Goal: Task Accomplishment & Management: Complete application form

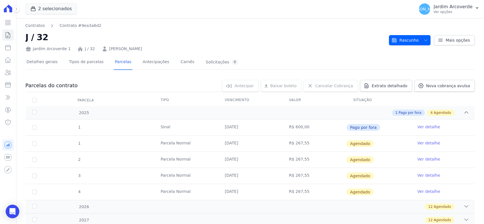
click at [454, 10] on p "Ver opções" at bounding box center [453, 12] width 39 height 5
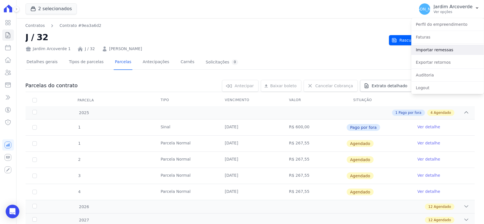
click at [456, 50] on link "Importar remessas" at bounding box center [447, 50] width 73 height 10
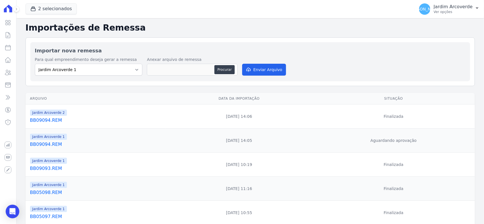
click at [400, 71] on div "Para qual empreendimento deseja gerar a remessa Jardim Arcoverde 1 Jardim Arcov…" at bounding box center [250, 67] width 431 height 20
click at [227, 68] on button "Procurar" at bounding box center [224, 69] width 20 height 9
type input "BB09095.REM"
click at [253, 73] on button "Enviar Arquivo" at bounding box center [264, 70] width 44 height 12
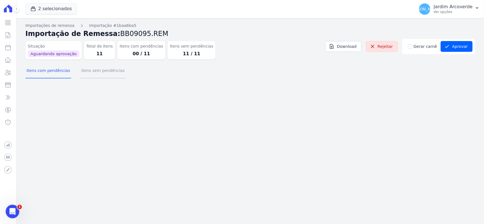
click at [101, 73] on button "Itens sem pendências" at bounding box center [103, 71] width 46 height 15
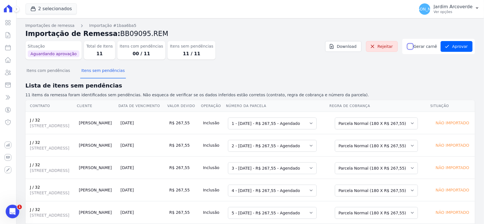
click at [410, 47] on input "Gerar carnê" at bounding box center [410, 46] width 5 height 5
checkbox input "true"
drag, startPoint x: 424, startPoint y: 75, endPoint x: 427, endPoint y: 72, distance: 3.9
click at [425, 75] on div "Itens com pendências Itens sem pendências" at bounding box center [250, 71] width 449 height 14
click at [454, 44] on button "Aprovar" at bounding box center [456, 46] width 32 height 11
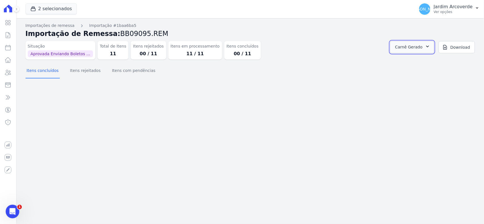
click at [431, 50] on button "Carnê Gerado" at bounding box center [412, 47] width 44 height 12
click at [435, 61] on link "Abrir" at bounding box center [427, 62] width 16 height 7
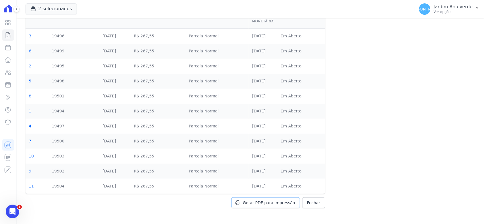
click at [263, 203] on span "Gerar PDF para impressão" at bounding box center [269, 203] width 52 height 6
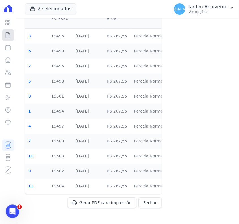
click at [12, 36] on link "Contratos" at bounding box center [8, 34] width 12 height 11
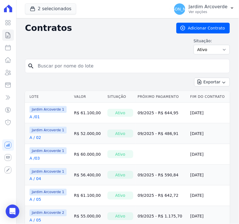
click at [81, 65] on input "search" at bounding box center [130, 65] width 193 height 11
type input "C / 09"
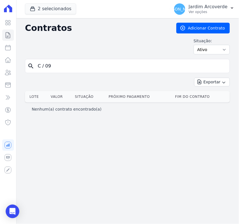
click at [46, 67] on input "C / 09" at bounding box center [130, 65] width 193 height 11
type input "C /09"
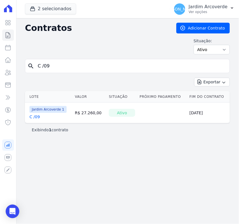
click at [34, 117] on link "C /09" at bounding box center [34, 117] width 10 height 6
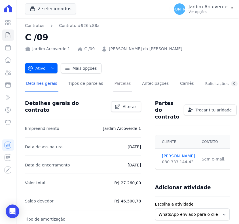
click at [117, 86] on link "Parcelas" at bounding box center [122, 84] width 19 height 15
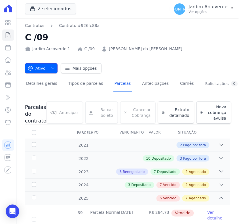
click at [51, 67] on icon "button" at bounding box center [52, 68] width 5 height 5
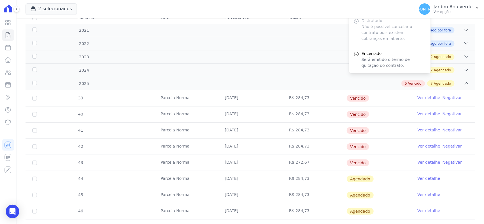
scroll to position [71, 0]
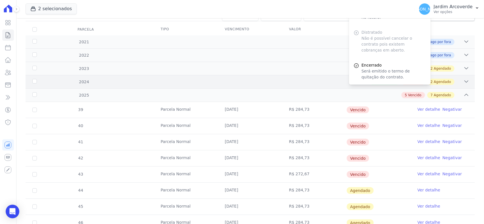
click at [444, 80] on span "Agendado" at bounding box center [442, 81] width 17 height 5
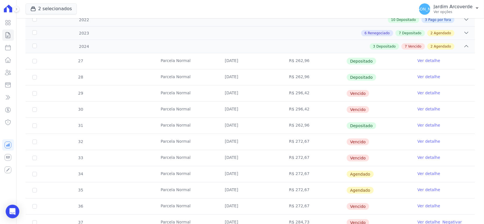
scroll to position [142, 0]
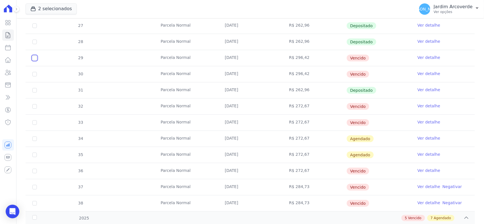
click at [33, 60] on input "checkbox" at bounding box center [34, 58] width 5 height 5
checkbox input "true"
click at [34, 73] on input "checkbox" at bounding box center [34, 74] width 5 height 5
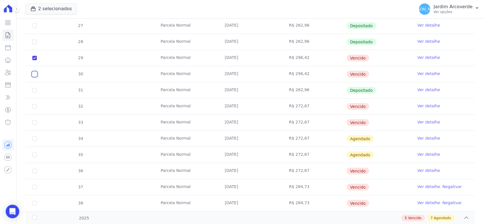
checkbox input "true"
click at [35, 107] on input "checkbox" at bounding box center [34, 106] width 5 height 5
checkbox input "true"
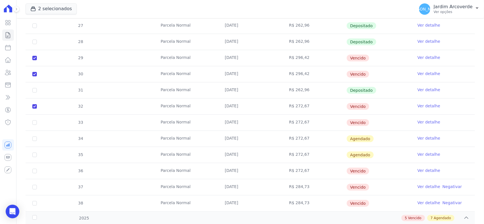
click at [35, 126] on td "33" at bounding box center [35, 123] width 18 height 16
click at [36, 124] on input "checkbox" at bounding box center [34, 122] width 5 height 5
checkbox input "true"
click at [35, 172] on input "checkbox" at bounding box center [34, 171] width 5 height 5
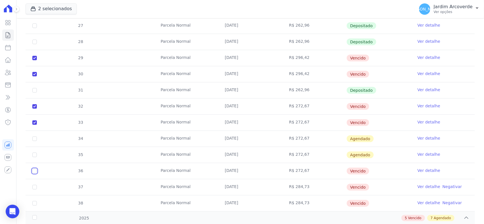
checkbox input "true"
click at [33, 188] on input "checkbox" at bounding box center [34, 187] width 5 height 5
checkbox input "true"
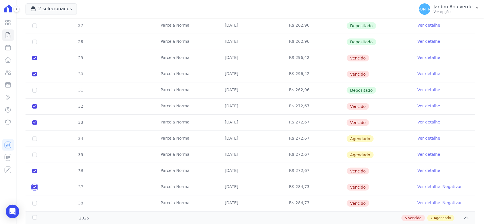
scroll to position [177, 0]
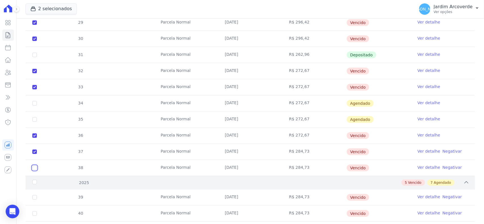
drag, startPoint x: 34, startPoint y: 171, endPoint x: 35, endPoint y: 180, distance: 9.4
click at [35, 170] on input "checkbox" at bounding box center [34, 168] width 5 height 5
checkbox input "true"
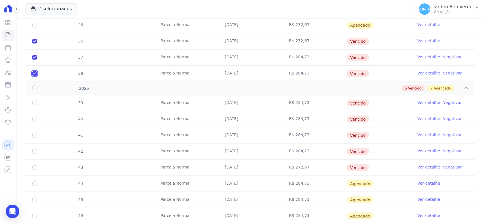
scroll to position [283, 0]
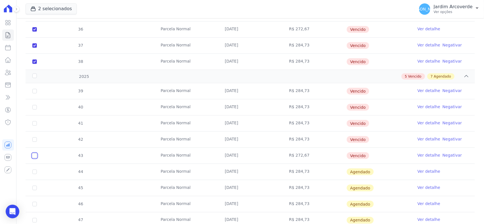
click at [36, 158] on input "checkbox" at bounding box center [34, 156] width 5 height 5
checkbox input "true"
click at [34, 140] on input "checkbox" at bounding box center [34, 139] width 5 height 5
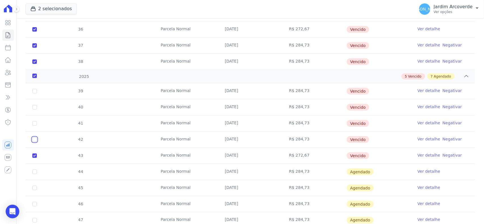
checkbox input "true"
click at [33, 124] on input "checkbox" at bounding box center [34, 123] width 5 height 5
checkbox input "true"
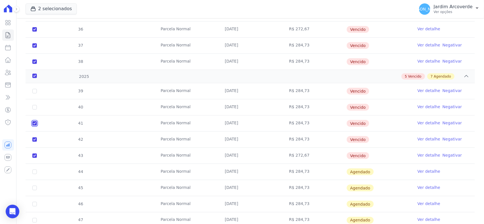
checkbox input "true"
drag, startPoint x: 33, startPoint y: 108, endPoint x: 34, endPoint y: 97, distance: 11.1
click at [33, 108] on input "checkbox" at bounding box center [34, 107] width 5 height 5
checkbox input "true"
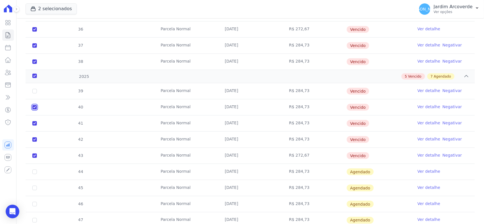
checkbox input "true"
click at [35, 91] on input "checkbox" at bounding box center [34, 91] width 5 height 5
checkbox input "true"
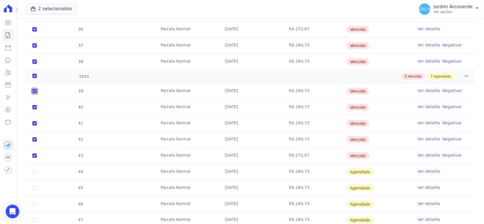
checkbox input "true"
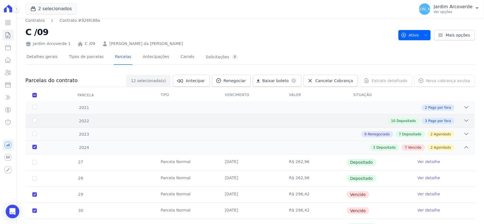
scroll to position [0, 0]
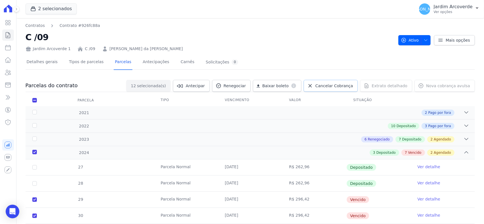
click at [328, 83] on span "Cancelar Cobrança" at bounding box center [334, 86] width 38 height 6
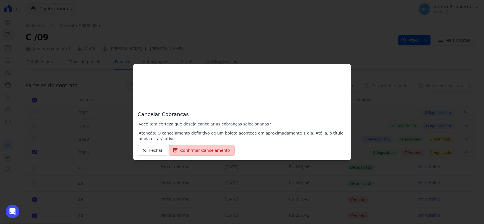
click at [202, 152] on button "Confirmar Cancelamento" at bounding box center [202, 150] width 66 height 11
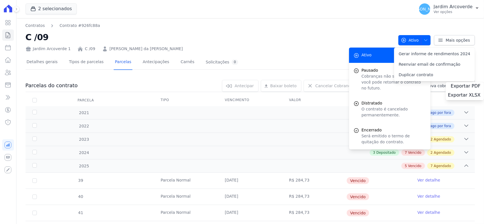
click at [301, 33] on h2 "C /09" at bounding box center [210, 37] width 368 height 13
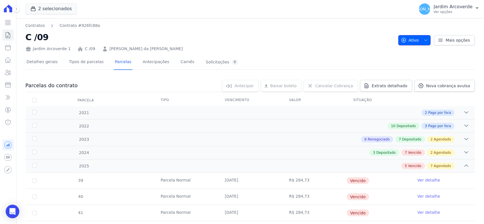
click at [423, 41] on icon "button" at bounding box center [425, 40] width 5 height 5
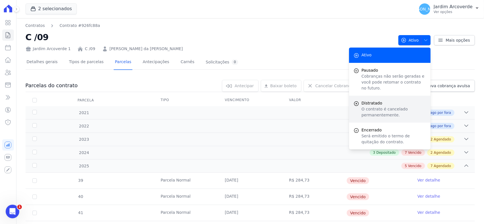
click at [371, 106] on p "O contrato é cancelado permanentemente." at bounding box center [393, 112] width 65 height 12
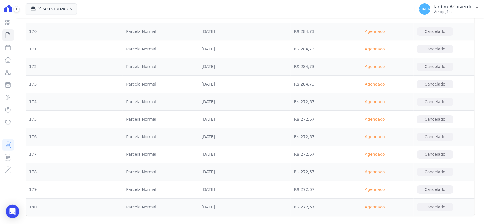
scroll to position [2864, 0]
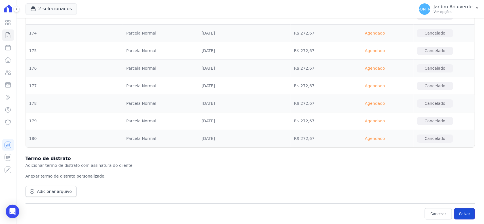
click at [462, 216] on button "Salvar" at bounding box center [464, 213] width 21 height 11
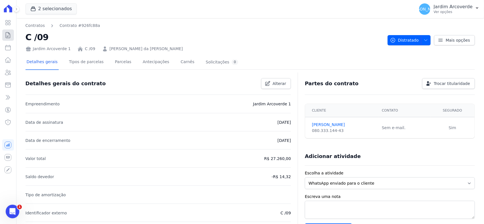
click at [7, 37] on icon at bounding box center [8, 35] width 4 height 6
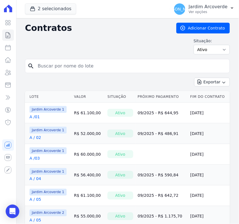
click at [63, 67] on input "search" at bounding box center [130, 65] width 193 height 11
click at [207, 30] on link "Adicionar Contrato" at bounding box center [203, 28] width 54 height 11
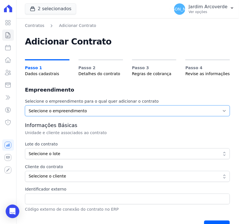
click at [66, 111] on select "Selecione o empreendimento Jardim Arcoverde 1 Jardim Arcoverde 2" at bounding box center [127, 110] width 205 height 11
select select "a3a1d851-eccd-4943-ba2c-f167a1fa09c1"
click at [25, 105] on select "Selecione o empreendimento Jardim Arcoverde 1 Jardim Arcoverde 2" at bounding box center [127, 110] width 205 height 11
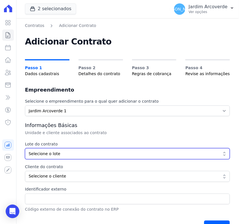
click at [77, 152] on span "Selecione o lote" at bounding box center [124, 154] width 190 height 6
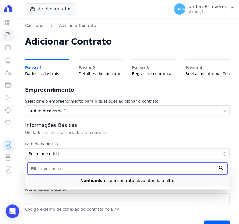
click at [77, 169] on input "text" at bounding box center [127, 169] width 200 height 12
type input "C /"
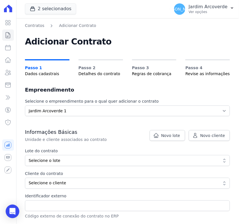
scroll to position [102, 0]
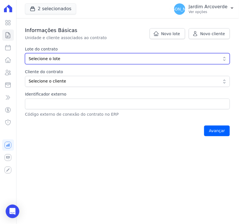
click at [137, 62] on button "Selecione o lote" at bounding box center [127, 58] width 205 height 11
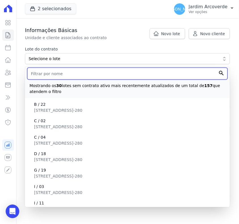
click at [101, 70] on input "text" at bounding box center [127, 74] width 200 height 12
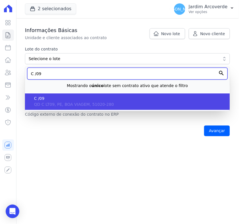
type input "C /09"
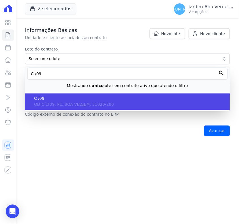
click at [88, 104] on span "QD C LT09, PE, BOA VIAGEM, 51020-280" at bounding box center [74, 104] width 80 height 5
type input "2de8f005-47ff-48fb-a298-f0665deea61d"
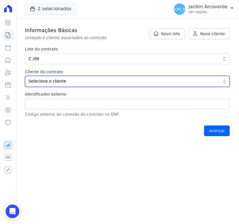
click at [67, 77] on button "Selecione o cliente" at bounding box center [127, 81] width 205 height 11
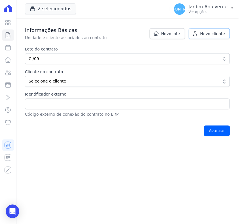
click at [213, 35] on span "Novo cliente" at bounding box center [212, 34] width 25 height 6
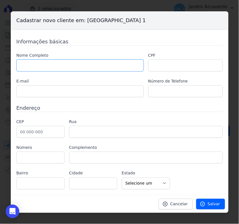
click at [99, 64] on input "text" at bounding box center [79, 66] width 127 height 12
type input "[PERSON_NAME]"
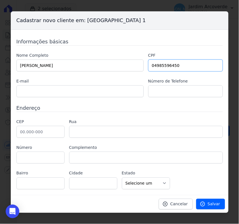
type input "04985596450"
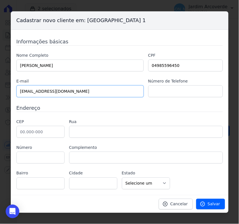
type input "aildafranc@hotmail.com"
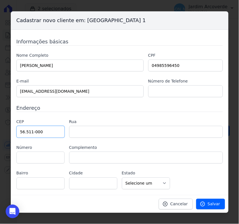
type input "56.511-000"
type input "Avenida Osvaldo Cruz"
type input "Coronel Siqueira Campos"
type input "Arcoverde"
select select "PE"
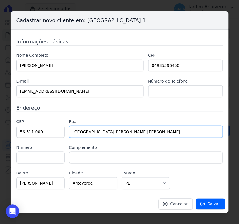
click at [125, 129] on input "Avenida Osvaldo Cruz" at bounding box center [146, 132] width 154 height 12
type input "Rua 14 de outubro"
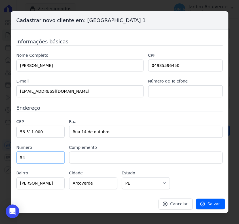
type input "54"
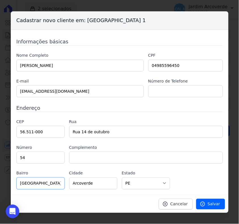
type input "Cidade Jardim"
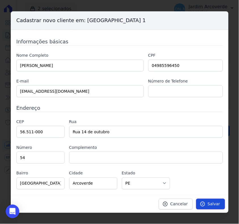
click at [213, 206] on span "Salvar" at bounding box center [214, 204] width 12 height 6
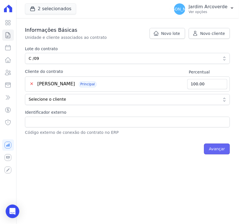
click at [211, 150] on input "Avançar" at bounding box center [217, 149] width 26 height 11
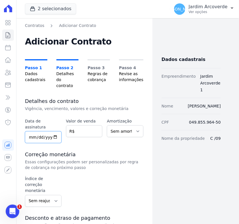
click at [30, 131] on input "date" at bounding box center [43, 137] width 37 height 12
type input "[DATE]"
type input "34000"
click at [122, 129] on select "Sem amortização Price Sac" at bounding box center [125, 131] width 37 height 12
select select "price"
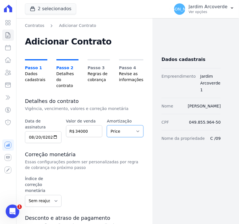
click at [107, 125] on select "Sem amortização Price Sac" at bounding box center [125, 131] width 37 height 12
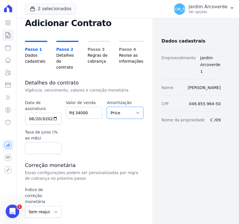
scroll to position [35, 0]
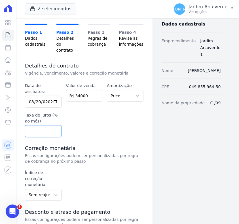
click at [44, 125] on input "number" at bounding box center [43, 131] width 37 height 12
type input "0.6"
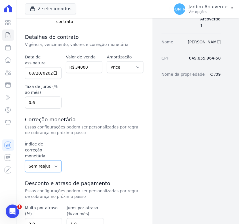
scroll to position [106, 0]
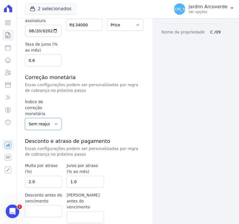
click at [50, 118] on select "Sem reajuste Média dos últimos 12 meses acumulado de INCCM Média dos últimos 12…" at bounding box center [43, 124] width 37 height 12
select select "ipca"
click at [25, 118] on select "Sem reajuste Média dos últimos 12 meses acumulado de INCCM Média dos últimos 12…" at bounding box center [43, 124] width 37 height 12
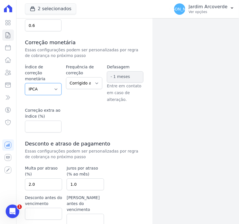
scroll to position [142, 0]
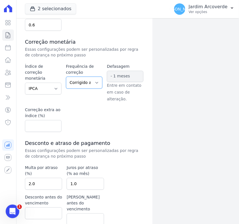
click at [90, 77] on select "Corrigido semestralmente Corrigido mensalmente Corrigido anualmente" at bounding box center [84, 83] width 37 height 12
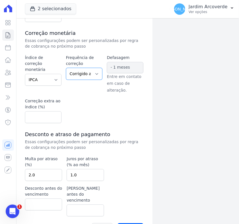
scroll to position [153, 0]
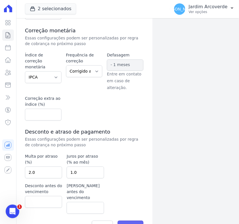
click at [133, 221] on input "Avançar" at bounding box center [131, 226] width 26 height 11
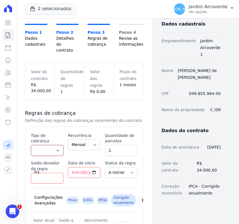
click at [54, 145] on select "Parcela Normal Entrada Sinal Intercalada Chaves Pré-chaves Pós-chaves Impostos …" at bounding box center [47, 150] width 33 height 11
select select "deposit"
click at [31, 145] on select "Parcela Normal Entrada Sinal Intercalada Chaves Pré-chaves Pós-chaves Impostos …" at bounding box center [47, 150] width 33 height 11
click at [41, 173] on input "Saldo devedor da regra" at bounding box center [47, 178] width 33 height 11
type input "600"
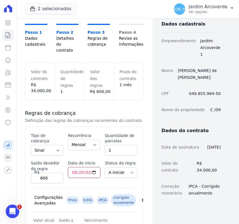
type input "2025-08-20"
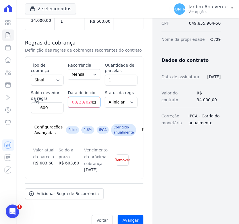
scroll to position [106, 0]
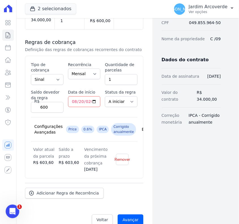
click at [100, 92] on div "Esse tipo de parcela não entra no saldo devedor do contrato. Tipo de cobrança P…" at bounding box center [84, 117] width 107 height 111
click at [121, 96] on select "A iniciar Em aberto" at bounding box center [121, 101] width 33 height 11
select select "started"
click at [105, 96] on select "A iniciar Em aberto" at bounding box center [121, 101] width 33 height 11
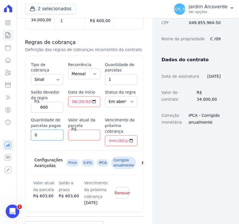
click at [36, 130] on input "0" at bounding box center [47, 135] width 33 height 11
type input "1"
type input "600"
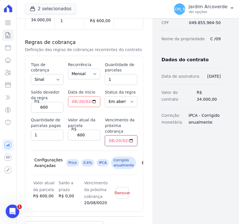
type input "2025-08-20"
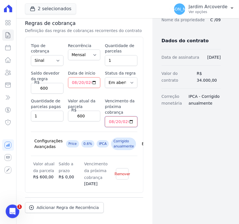
scroll to position [142, 0]
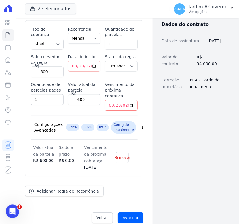
click at [142, 125] on span "Expandir" at bounding box center [151, 128] width 18 height 6
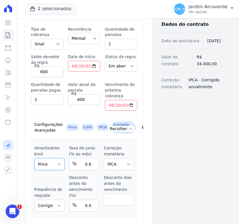
click at [44, 162] on select "Sem amortização Price Sac" at bounding box center [49, 164] width 30 height 12
select select "no_interest"
click at [34, 158] on select "Sem amortização Price Sac" at bounding box center [49, 164] width 30 height 12
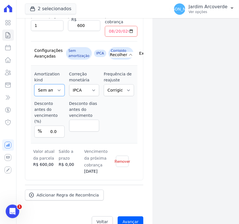
scroll to position [217, 0]
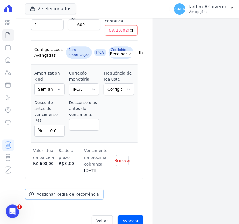
click at [62, 191] on span "Adicionar Regra de Recorrência" at bounding box center [68, 194] width 62 height 6
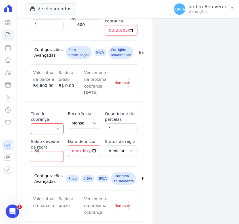
click at [44, 123] on select "Parcela Normal Entrada Sinal Intercalada Chaves Pré-chaves Pós-chaves Impostos …" at bounding box center [47, 128] width 33 height 11
select select "standard"
click at [31, 123] on select "Parcela Normal Entrada Sinal Intercalada Chaves Pré-chaves Pós-chaves Impostos …" at bounding box center [47, 128] width 33 height 11
click at [118, 126] on input "1" at bounding box center [121, 128] width 33 height 11
type input "180"
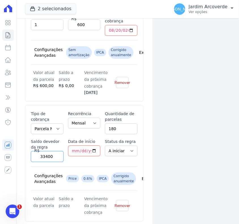
type input "33400"
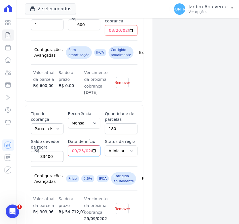
type input "2025-09-25"
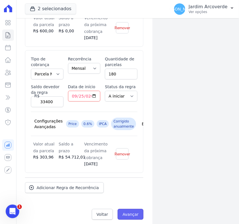
click at [132, 209] on input "Avançar" at bounding box center [131, 214] width 26 height 11
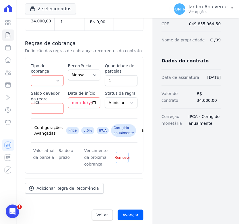
click at [121, 155] on span "Remover" at bounding box center [123, 158] width 16 height 6
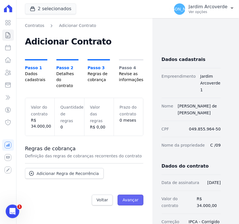
click at [135, 195] on input "Avançar" at bounding box center [131, 200] width 26 height 11
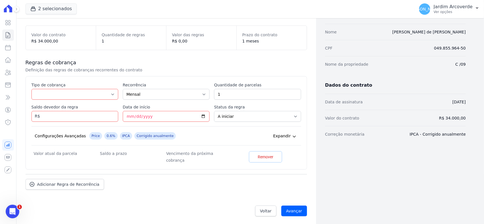
click at [260, 160] on link "Remover" at bounding box center [265, 156] width 33 height 11
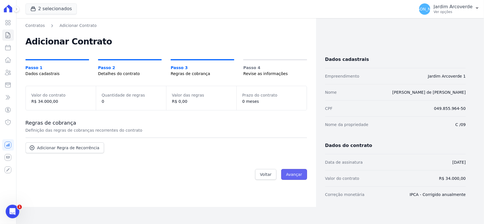
click at [296, 178] on input "Avançar" at bounding box center [294, 174] width 26 height 11
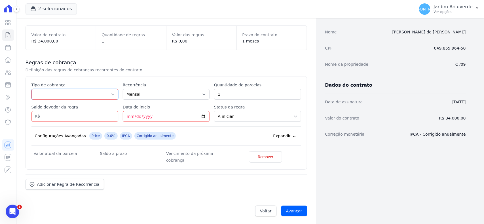
click at [44, 94] on select "Parcela Normal Entrada Sinal Intercalada Chaves Pré-chaves Pós-chaves Impostos …" at bounding box center [74, 94] width 87 height 11
select select "standard"
click at [31, 89] on select "Parcela Normal Entrada Sinal Intercalada Chaves Pré-chaves Pós-chaves Impostos …" at bounding box center [74, 94] width 87 height 11
click at [151, 98] on select "Mensal Bimestral Trimestral Semestral Anual" at bounding box center [166, 94] width 87 height 11
click at [152, 98] on select "Mensal Bimestral Trimestral Semestral Anual" at bounding box center [166, 94] width 87 height 11
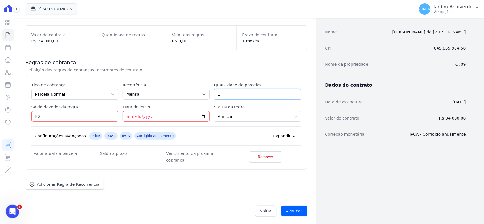
click at [237, 96] on input "1" at bounding box center [257, 94] width 87 height 11
type input "180"
type input "33400"
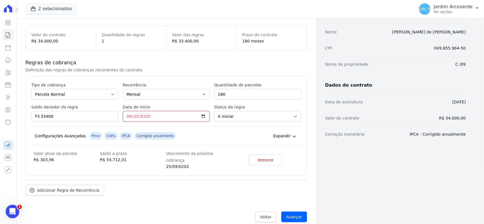
type input "[DATE]"
click at [243, 117] on select "A iniciar Em aberto" at bounding box center [257, 116] width 87 height 11
click at [214, 111] on select "A iniciar Em aberto" at bounding box center [257, 116] width 87 height 11
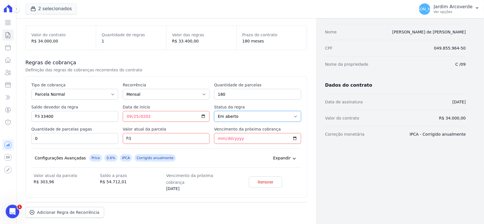
click at [252, 114] on select "A iniciar Em aberto" at bounding box center [257, 116] width 87 height 11
select select "not_started"
click at [214, 111] on select "A iniciar Em aberto" at bounding box center [257, 116] width 87 height 11
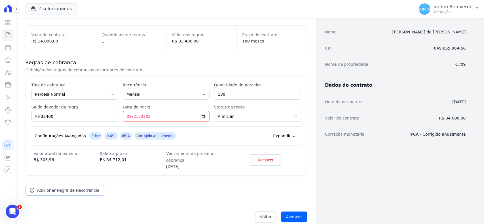
click at [78, 188] on span "Adicionar Regra de Recorrência" at bounding box center [68, 191] width 62 height 6
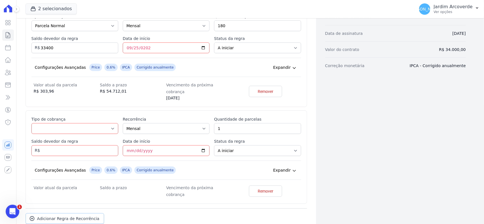
scroll to position [131, 0]
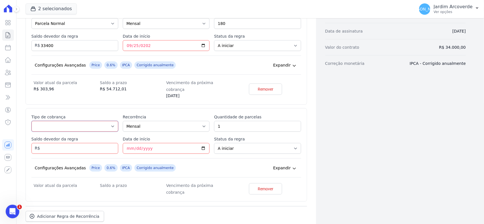
click at [41, 121] on select "Parcela Normal Entrada Sinal Intercalada Chaves Pré-chaves Pós-chaves Impostos …" at bounding box center [74, 126] width 87 height 11
select select "deposit"
click at [31, 121] on select "Parcela Normal Entrada Sinal Intercalada Chaves Pré-chaves Pós-chaves Impostos …" at bounding box center [74, 126] width 87 height 11
click at [70, 145] on input "Saldo devedor da regra" at bounding box center [74, 148] width 87 height 11
type input "600"
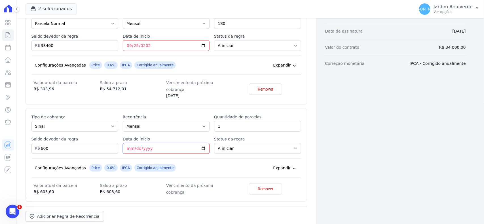
click at [128, 143] on input "Data de início" at bounding box center [166, 148] width 87 height 11
type input "[DATE]"
click at [236, 143] on select "A iniciar Em aberto" at bounding box center [257, 148] width 87 height 11
select select "started"
click at [214, 143] on select "A iniciar Em aberto" at bounding box center [257, 148] width 87 height 11
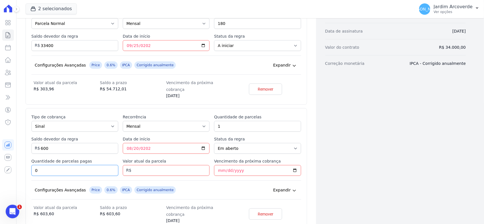
click at [85, 166] on input "0" at bounding box center [74, 170] width 87 height 11
type input "1"
type input "600"
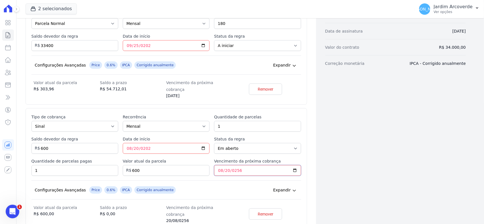
click at [219, 166] on input "0256-08-20" at bounding box center [257, 170] width 87 height 11
type input "0256-08-21"
type input "[DATE]"
click at [287, 187] on span "Expandir" at bounding box center [282, 190] width 18 height 6
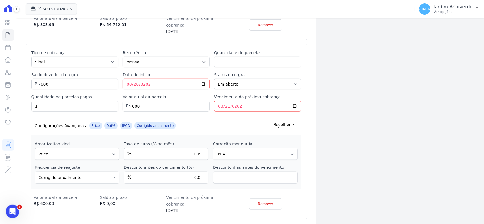
scroll to position [202, 0]
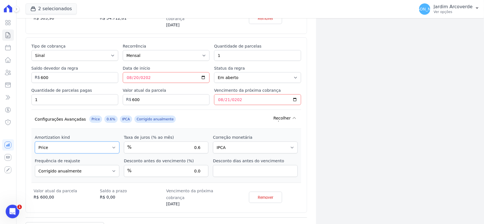
click at [88, 145] on select "Sem amortização Price Sac" at bounding box center [77, 148] width 84 height 12
select select "no_interest"
click at [35, 142] on select "Sem amortização Price Sac" at bounding box center [77, 148] width 84 height 12
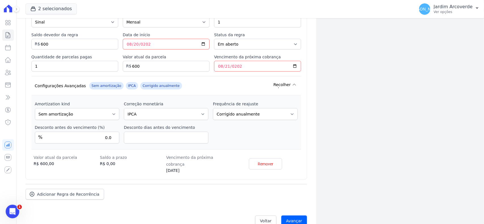
click at [195, 184] on div "Adicionar Regra de Recorrência" at bounding box center [166, 192] width 281 height 16
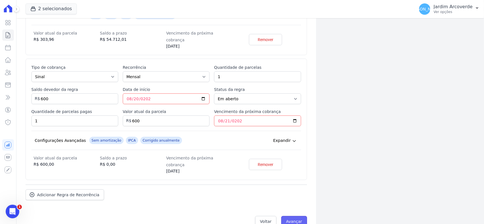
click at [299, 216] on input "Avançar" at bounding box center [294, 221] width 26 height 11
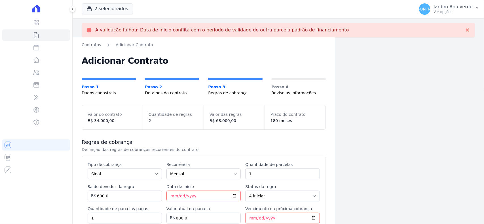
select select "started"
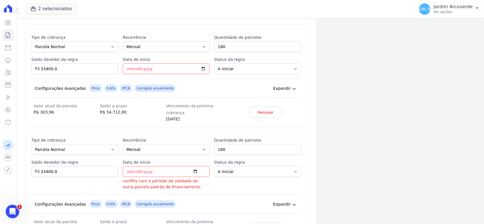
scroll to position [268, 0]
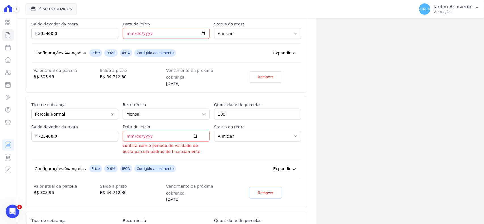
click at [262, 190] on span "Remover" at bounding box center [266, 193] width 16 height 6
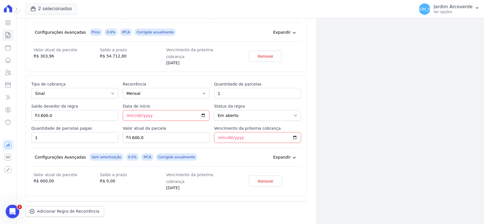
scroll to position [300, 0]
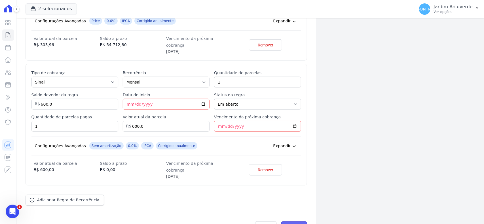
click at [295, 222] on input "Avançar" at bounding box center [294, 227] width 26 height 11
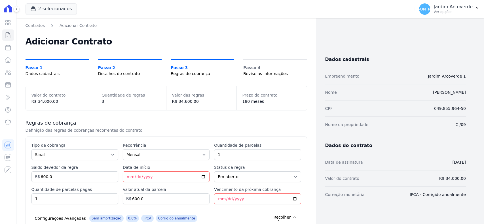
select select "started"
select select "standard"
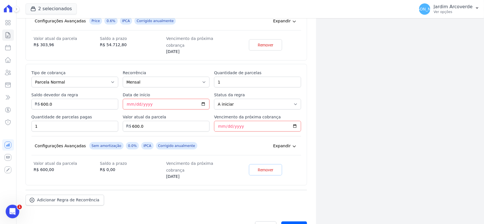
click at [267, 167] on span "Remover" at bounding box center [266, 170] width 16 height 6
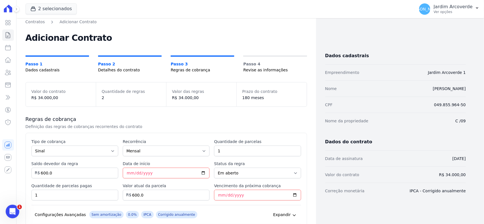
scroll to position [181, 0]
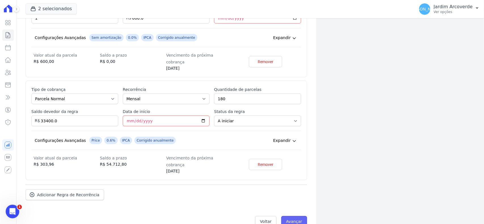
click at [289, 216] on input "Avançar" at bounding box center [294, 221] width 26 height 11
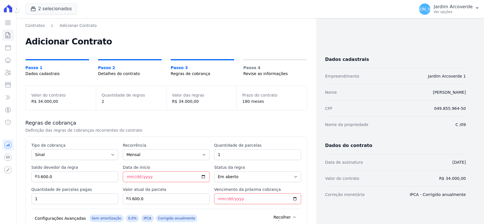
select select "started"
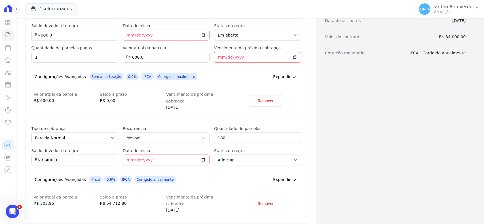
click at [260, 98] on span "Remover" at bounding box center [266, 101] width 16 height 6
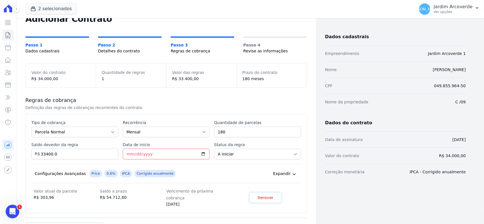
click at [259, 199] on link "Remover" at bounding box center [265, 197] width 33 height 11
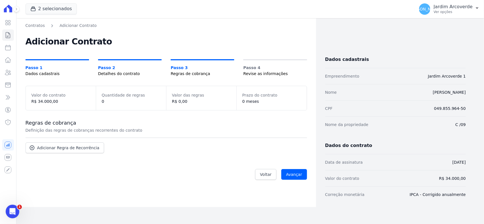
scroll to position [0, 0]
click at [293, 172] on input "Avançar" at bounding box center [294, 174] width 26 height 11
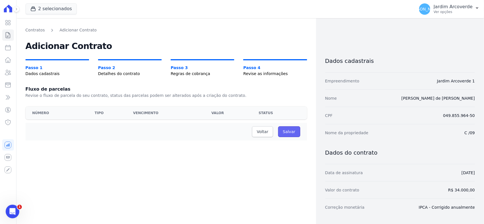
click at [288, 135] on input "Salvar" at bounding box center [289, 131] width 22 height 11
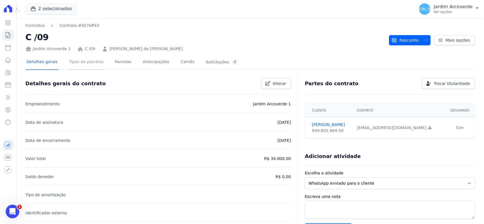
click at [89, 58] on link "Tipos de parcelas" at bounding box center [86, 62] width 37 height 15
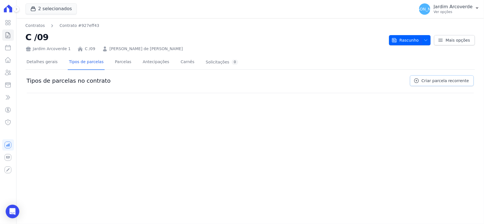
click at [441, 82] on span "Criar parcela recorrente" at bounding box center [444, 81] width 47 height 6
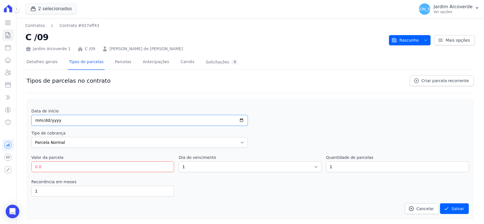
click at [39, 121] on input "date" at bounding box center [139, 120] width 217 height 11
type input "2025-08-20"
click at [85, 144] on select "Parcela Normal Entrada Sinal Intercalada Chaves Pré-chaves Pós-chaves Impostos …" at bounding box center [139, 142] width 217 height 11
select select "deposit"
click at [31, 137] on select "Parcela Normal Entrada Sinal Intercalada Chaves Pré-chaves Pós-chaves Impostos …" at bounding box center [139, 142] width 217 height 11
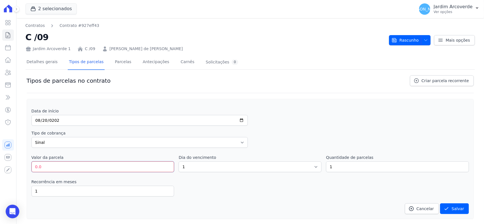
click at [73, 166] on input "0.0" at bounding box center [102, 167] width 143 height 11
type input "600"
click at [241, 162] on select "1 2 3 4 5 6 7 8 9 10 11 12 13 14 15 16 17 18 19 20 21 22 23 24 25 26 27 28 29 3…" at bounding box center [250, 167] width 143 height 11
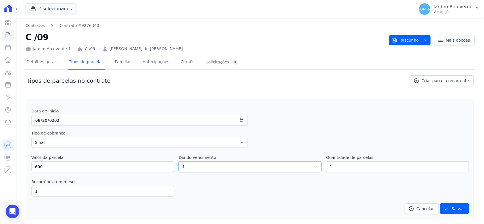
select select "20"
click at [179, 162] on select "1 2 3 4 5 6 7 8 9 10 11 12 13 14 15 16 17 18 19 20 21 22 23 24 25 26 27 28 29 3…" at bounding box center [250, 167] width 143 height 11
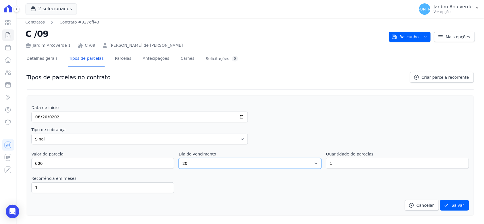
scroll to position [5, 0]
click at [451, 206] on button "Salvar" at bounding box center [454, 205] width 29 height 11
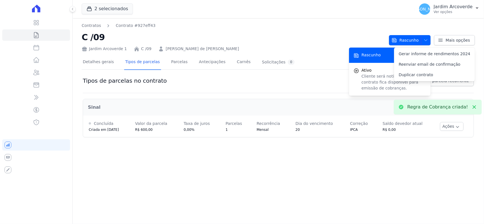
scroll to position [0, 0]
click at [475, 105] on icon at bounding box center [474, 107] width 6 height 6
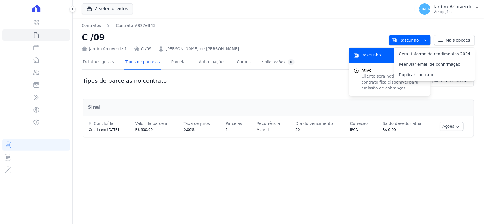
click at [196, 75] on div "Tipos de parcelas no contrato Criar parcela recorrente" at bounding box center [278, 84] width 391 height 18
click at [464, 85] on link "Criar parcela recorrente" at bounding box center [442, 80] width 64 height 11
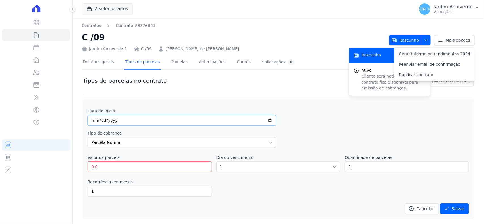
click at [94, 122] on input "date" at bounding box center [182, 120] width 188 height 11
type input "2025-09-25"
type input "303.96"
click at [291, 172] on select "1 2 3 4 5 6 7 8 9 10 11 12 13 14 15 16 17 18 19 20 21 22 23 24 25 26 27 28 29 3…" at bounding box center [278, 167] width 124 height 11
select select "25"
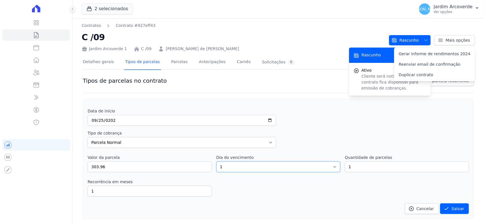
click at [216, 162] on select "1 2 3 4 5 6 7 8 9 10 11 12 13 14 15 16 17 18 19 20 21 22 23 24 25 26 27 28 29 3…" at bounding box center [278, 167] width 124 height 11
click at [365, 166] on input "1" at bounding box center [407, 167] width 124 height 11
type input "180"
click at [453, 208] on button "Salvar" at bounding box center [454, 209] width 29 height 11
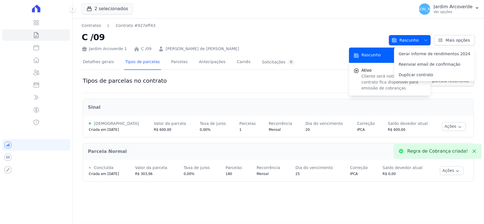
click at [412, 36] on span "Rascunho" at bounding box center [404, 40] width 27 height 10
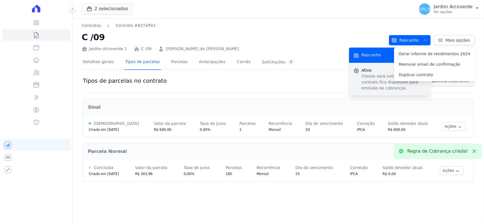
click at [363, 74] on p "Cliente será notificado e o contrato fica disponível para emissão de cobranças." at bounding box center [393, 82] width 65 height 18
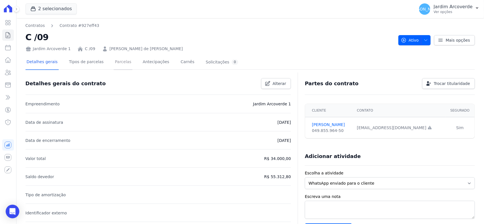
click at [114, 64] on link "Parcelas" at bounding box center [123, 62] width 19 height 15
click at [116, 66] on link "Parcelas" at bounding box center [123, 62] width 19 height 15
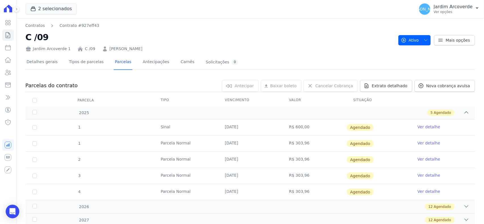
click at [428, 128] on link "Ver detalhe" at bounding box center [429, 127] width 23 height 6
click at [423, 128] on link "Ver detalhe" at bounding box center [429, 127] width 23 height 6
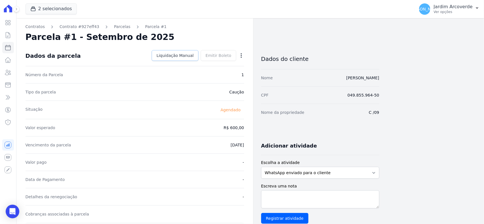
click at [175, 55] on span "Liquidação Manual" at bounding box center [174, 56] width 37 height 6
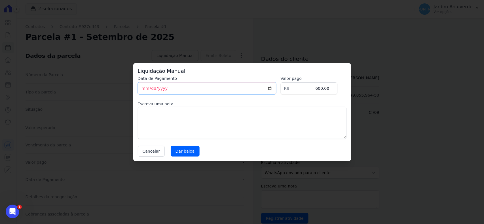
click at [144, 89] on input "[DATE]" at bounding box center [207, 88] width 138 height 12
type input "[DATE]"
click at [192, 149] on input "Dar baixa" at bounding box center [185, 151] width 29 height 11
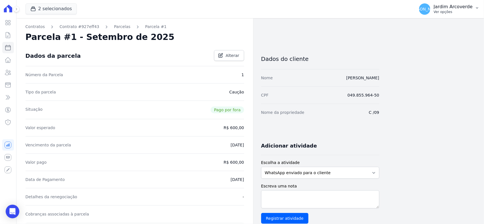
click at [446, 7] on p "Jardim Arcoverde" at bounding box center [453, 7] width 39 height 6
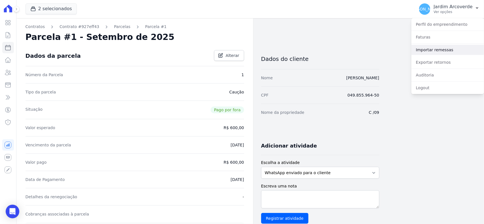
click at [438, 52] on link "Importar remessas" at bounding box center [447, 50] width 73 height 10
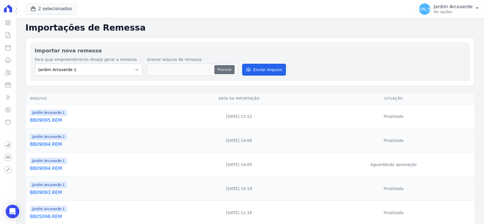
click at [228, 67] on button "Procurar" at bounding box center [224, 69] width 20 height 9
type input "BB09096.REM"
click at [264, 68] on button "Enviar Arquivo" at bounding box center [264, 70] width 44 height 12
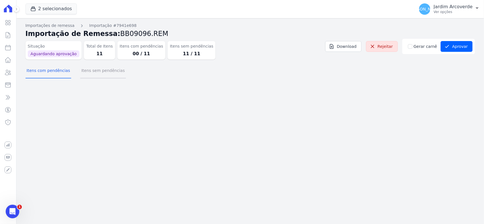
click at [94, 68] on button "Itens sem pendências" at bounding box center [103, 71] width 46 height 15
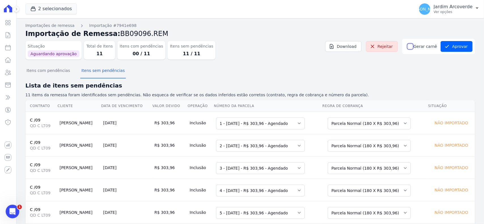
click at [411, 47] on input "Gerar carnê" at bounding box center [410, 46] width 5 height 5
checkbox input "true"
click at [423, 70] on div "Itens com pendências Itens sem pendências" at bounding box center [250, 71] width 449 height 14
click at [440, 47] on button "Aprovar" at bounding box center [456, 46] width 32 height 11
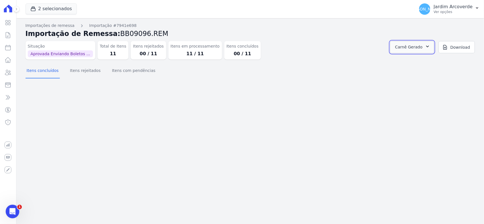
click at [412, 53] on button "Carnê Gerado" at bounding box center [412, 47] width 44 height 12
click at [427, 63] on link "Abrir" at bounding box center [422, 62] width 16 height 7
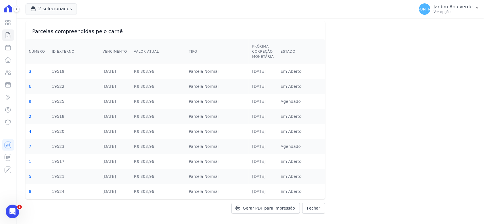
scroll to position [17, 0]
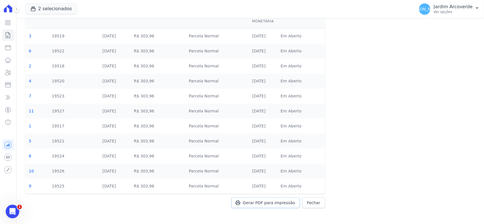
click at [257, 200] on span "Gerar PDF para impressão" at bounding box center [269, 203] width 52 height 6
drag, startPoint x: 419, startPoint y: 64, endPoint x: 423, endPoint y: 51, distance: 13.6
click at [419, 64] on div "Contratos Contrato #927eff43 Booklet Parcelas compreendidas pelo carnê Número I…" at bounding box center [249, 97] width 467 height 253
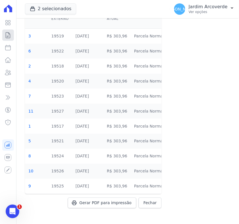
click at [9, 34] on icon at bounding box center [8, 35] width 7 height 7
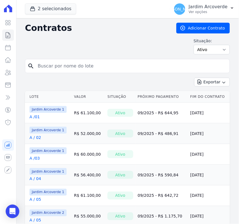
click at [75, 65] on input "search" at bounding box center [130, 65] width 193 height 11
type input "B / 29"
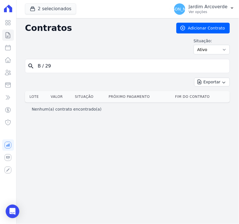
click at [44, 67] on input "B / 29" at bounding box center [130, 65] width 193 height 11
type input "B /29"
click at [194, 30] on link "Adicionar Contrato" at bounding box center [203, 28] width 54 height 11
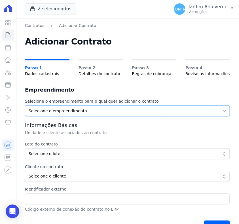
click at [90, 113] on select "Selecione o empreendimento [GEOGRAPHIC_DATA] 1 [GEOGRAPHIC_DATA] 2" at bounding box center [127, 110] width 205 height 11
select select "a3a1d851-eccd-4943-ba2c-f167a1fa09c1"
click at [25, 105] on select "Selecione o empreendimento [GEOGRAPHIC_DATA] 1 [GEOGRAPHIC_DATA] 2" at bounding box center [127, 110] width 205 height 11
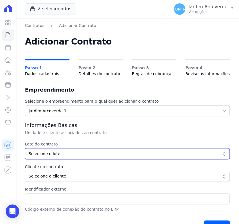
click at [48, 152] on span "Selecione o lote" at bounding box center [124, 154] width 190 height 6
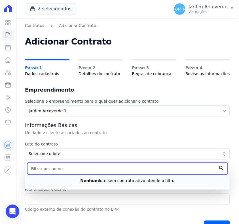
click at [60, 174] on input "text" at bounding box center [127, 169] width 200 height 12
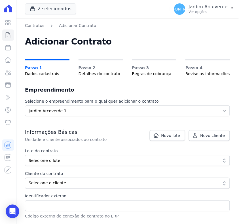
scroll to position [102, 0]
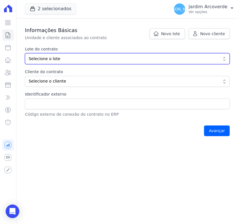
click at [50, 60] on span "Selecione o lote" at bounding box center [124, 59] width 190 height 6
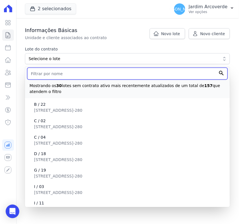
click at [66, 73] on input "text" at bounding box center [127, 74] width 200 height 12
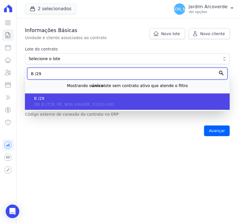
type input "B /29"
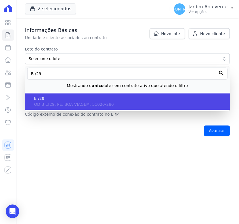
click at [69, 103] on span "QD B LT29, PE, BOA VIAGEM, 51020-280" at bounding box center [74, 104] width 80 height 5
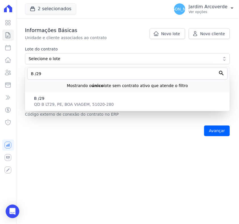
type input "e4ca9d38-76f4-4308-9ae8-3674abe0eacc"
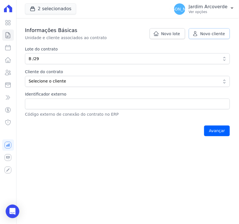
click at [203, 33] on span "Novo cliente" at bounding box center [212, 34] width 25 height 6
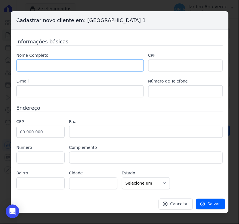
click at [92, 66] on input "text" at bounding box center [79, 66] width 127 height 12
type input "[PERSON_NAME]"
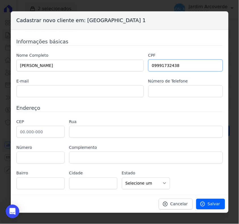
type input "09991732438"
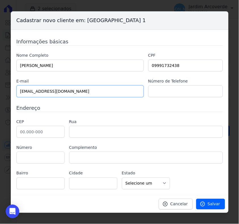
type input "[EMAIL_ADDRESS][DOMAIN_NAME]"
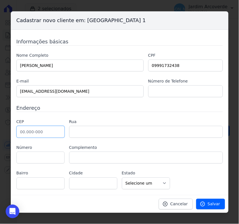
click at [47, 133] on input "text" at bounding box center [40, 132] width 48 height 12
type input "56.000-500"
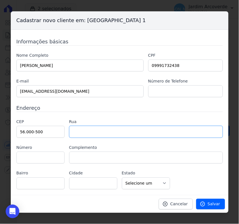
click at [86, 135] on input "text" at bounding box center [146, 132] width 154 height 12
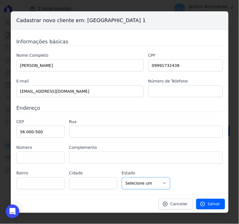
click at [146, 184] on select "Selecione um AC AL AP AM BA CE DF ES GO MA MG MT MS PA PB PR PE PI RJ RN RS RO …" at bounding box center [146, 183] width 48 height 12
select select "PE"
click at [122, 177] on select "Selecione um AC AL AP AM BA CE DF ES GO MA MG MT MS PA PB PR PE PI RJ RN RS RO …" at bounding box center [146, 183] width 48 height 12
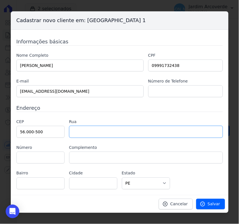
click at [79, 131] on input "text" at bounding box center [146, 132] width 154 height 12
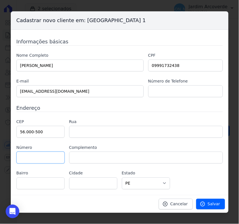
click at [49, 159] on input "text" at bounding box center [40, 158] width 48 height 12
type input "20"
click at [62, 122] on label "CEP" at bounding box center [40, 122] width 48 height 6
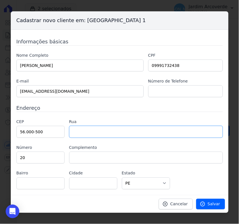
click at [100, 133] on input "text" at bounding box center [146, 132] width 154 height 12
type input "Rua [PERSON_NAME]"
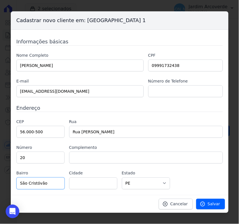
type input "São Cristóvão"
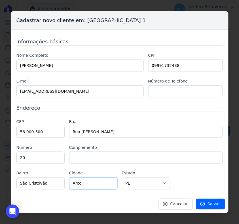
type input "Arcoverde"
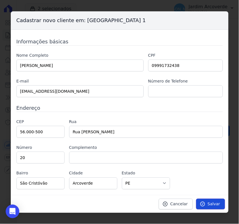
click at [212, 202] on span "Salvar" at bounding box center [214, 204] width 12 height 6
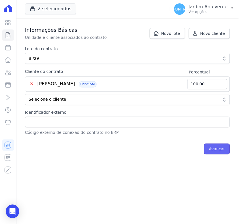
click at [219, 151] on input "Avançar" at bounding box center [217, 149] width 26 height 11
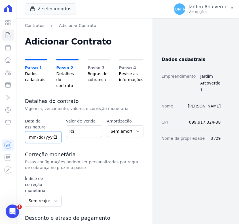
click at [33, 131] on input "date" at bounding box center [43, 137] width 37 height 12
type input "[DATE]"
type input "35000"
click at [133, 125] on select "Sem amortização Price Sac" at bounding box center [125, 131] width 37 height 12
select select "price"
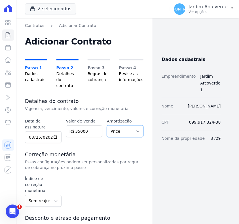
click at [107, 125] on select "Sem amortização Price Sac" at bounding box center [125, 131] width 37 height 12
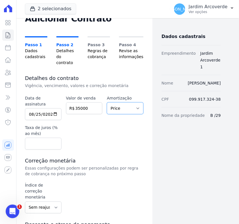
scroll to position [35, 0]
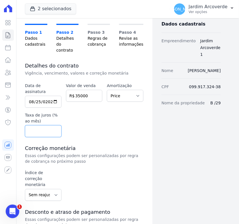
click at [45, 125] on input "number" at bounding box center [43, 131] width 37 height 12
type input "0.6"
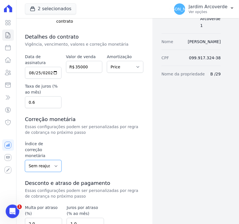
scroll to position [109, 0]
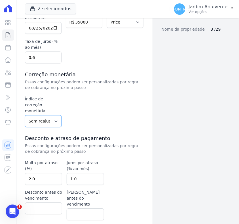
click at [58, 115] on select "Sem reajuste Média dos últimos 12 meses acumulado de INCCM Média dos últimos 12…" at bounding box center [43, 121] width 37 height 12
select select "ipca"
click at [25, 115] on select "Sem reajuste Média dos últimos 12 meses acumulado de INCCM Média dos últimos 12…" at bounding box center [43, 121] width 37 height 12
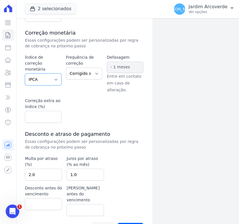
scroll to position [153, 0]
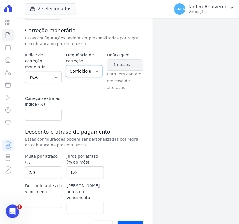
click at [86, 65] on select "Corrigido semestralmente Corrigido mensalmente Corrigido anualmente" at bounding box center [84, 71] width 37 height 12
click at [132, 221] on input "Avançar" at bounding box center [131, 226] width 26 height 11
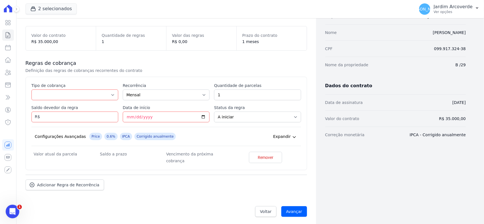
scroll to position [60, 0]
click at [239, 156] on span "Remover" at bounding box center [266, 157] width 16 height 6
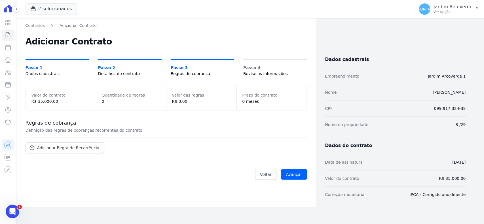
scroll to position [0, 0]
click at [239, 177] on input "Avançar" at bounding box center [294, 174] width 26 height 11
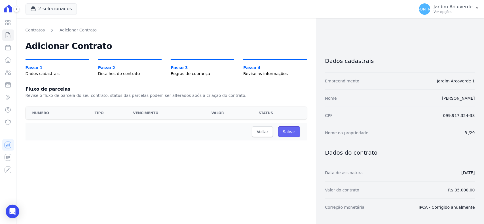
click at [287, 131] on input "Salvar" at bounding box center [289, 131] width 22 height 11
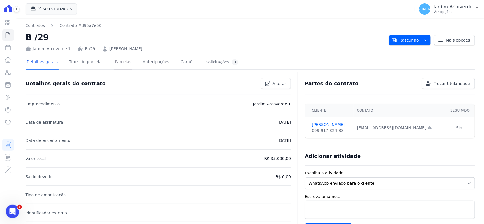
click at [114, 63] on link "Parcelas" at bounding box center [123, 62] width 19 height 15
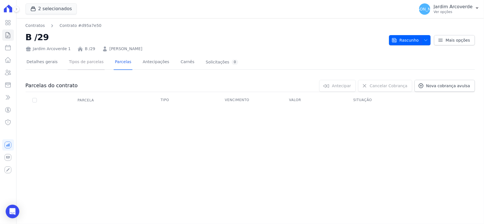
click at [81, 62] on link "Tipos de parcelas" at bounding box center [86, 62] width 37 height 15
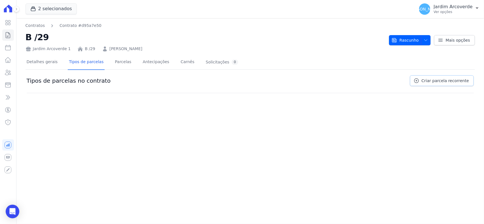
click at [454, 83] on span "Criar parcela recorrente" at bounding box center [444, 81] width 47 height 6
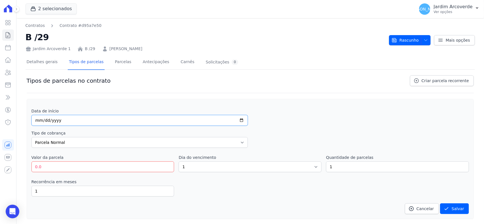
click at [39, 118] on input "date" at bounding box center [139, 120] width 217 height 11
type input "2025-09-25"
click at [84, 165] on input "0.0" at bounding box center [102, 167] width 143 height 11
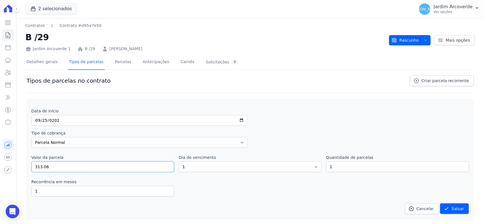
type input "313.06"
click at [228, 169] on select "1 2 3 4 5 6 7 8 9 10 11 12 13 14 15 16 17 18 19 20 21 22 23 24 25 26 27 28 29 3…" at bounding box center [250, 167] width 143 height 11
select select "25"
click at [179, 162] on select "1 2 3 4 5 6 7 8 9 10 11 12 13 14 15 16 17 18 19 20 21 22 23 24 25 26 27 28 29 3…" at bounding box center [250, 167] width 143 height 11
click at [359, 166] on input "1" at bounding box center [397, 167] width 143 height 11
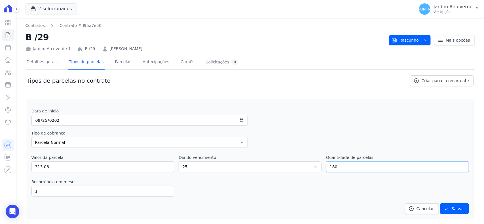
type input "180"
click at [313, 192] on div "Recorrência em meses 1 in_advance" at bounding box center [249, 188] width 437 height 18
click at [454, 211] on button "Salvar" at bounding box center [454, 209] width 29 height 11
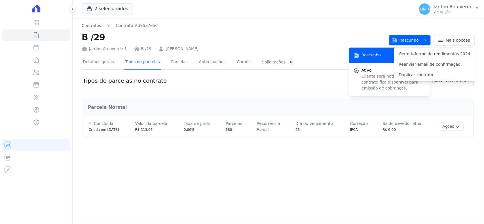
click at [339, 161] on div "Contratos Contrato #d95a7e50 B /29 Jardim Arcoverde 1 B /29 Jonathan Leite da S…" at bounding box center [278, 121] width 411 height 206
drag, startPoint x: 368, startPoint y: 84, endPoint x: 317, endPoint y: 60, distance: 55.9
click at [368, 84] on p "Cliente será notificado e o contrato fica disponível para emissão de cobranças." at bounding box center [393, 82] width 65 height 18
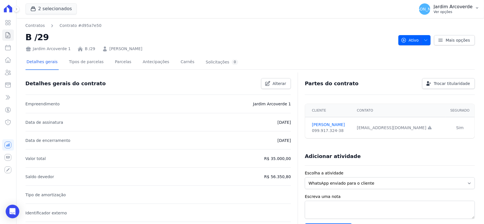
click at [447, 2] on button "JA Jardim Arcoverde Ver opções" at bounding box center [448, 9] width 69 height 16
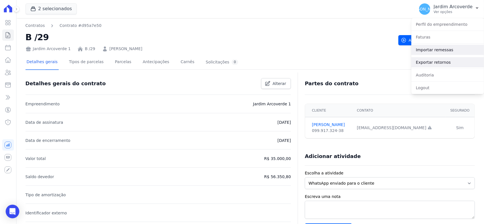
drag, startPoint x: 447, startPoint y: 53, endPoint x: 438, endPoint y: 61, distance: 11.4
click at [447, 53] on link "Importar remessas" at bounding box center [447, 50] width 73 height 10
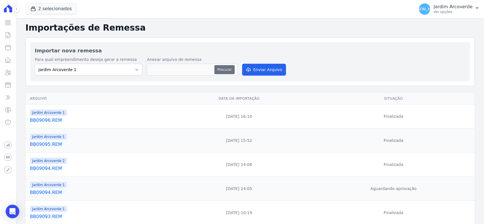
click at [221, 73] on button "Procurar" at bounding box center [224, 69] width 20 height 9
type input "BB09097.REM"
click at [262, 70] on button "Enviar Arquivo" at bounding box center [264, 70] width 44 height 12
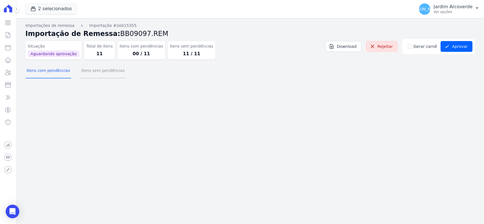
click at [101, 74] on button "Itens sem pendências" at bounding box center [103, 71] width 46 height 15
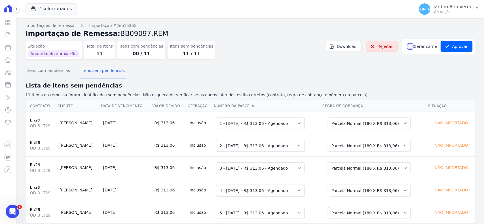
click at [408, 45] on input "Gerar carnê" at bounding box center [410, 46] width 5 height 5
checkbox input "true"
click at [415, 78] on section "Itens com pendências Itens sem pendências Lista de itens sem pendências 11 item…" at bounding box center [250, 211] width 449 height 294
click at [444, 47] on icon "submit" at bounding box center [447, 47] width 6 height 6
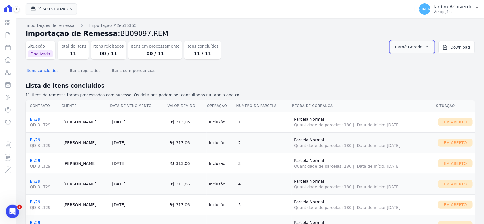
click at [426, 43] on button "Carnê Gerado" at bounding box center [412, 47] width 44 height 12
click at [419, 65] on link "Abrir" at bounding box center [422, 62] width 16 height 7
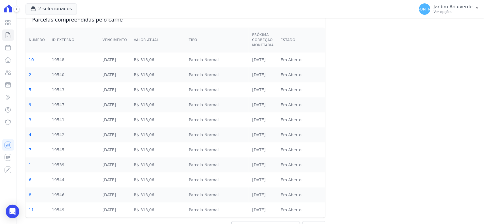
scroll to position [47, 0]
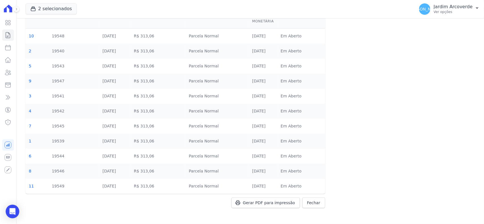
click at [270, 85] on td "[DATE]" at bounding box center [263, 81] width 28 height 15
click at [270, 204] on span "Gerar PDF para impressão" at bounding box center [269, 203] width 52 height 6
